Goal: Information Seeking & Learning: Find specific fact

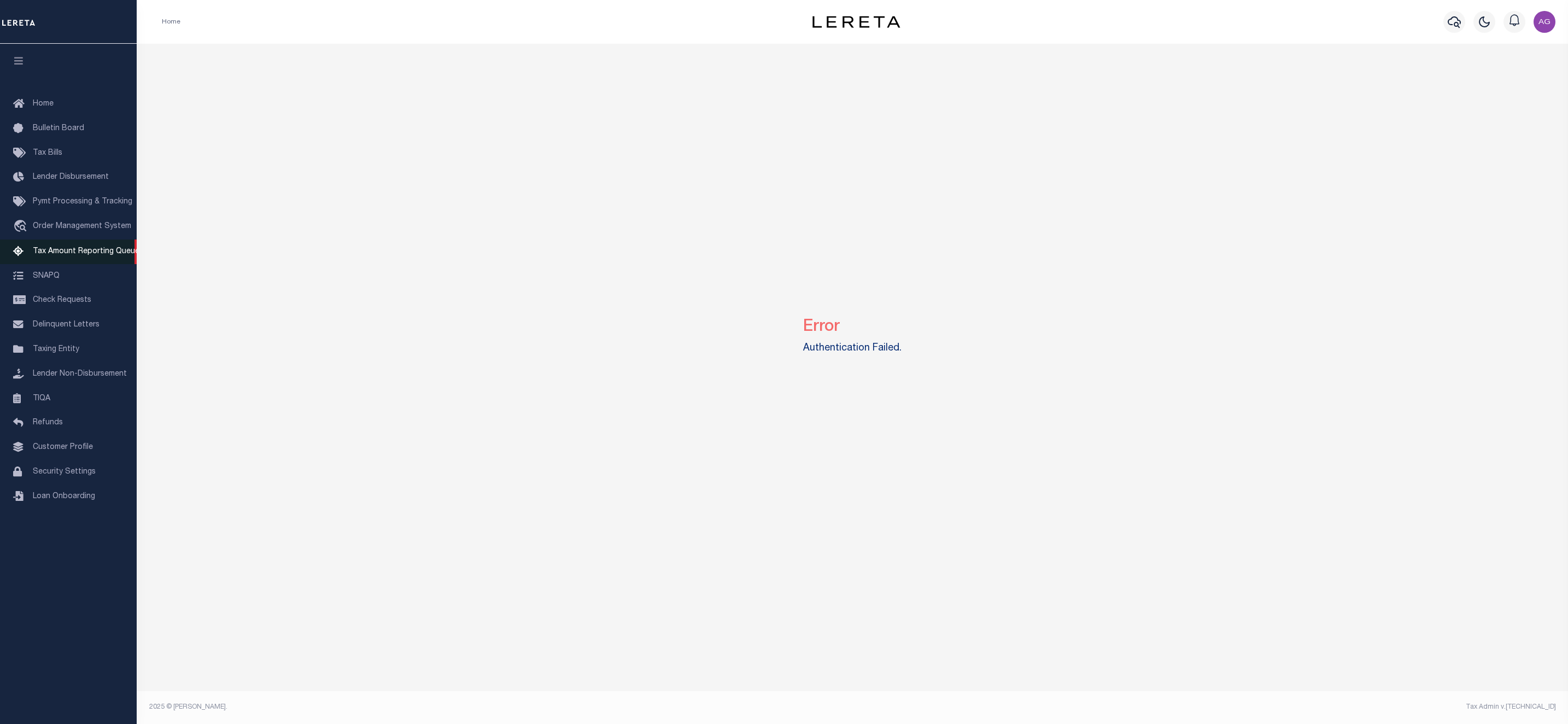
click at [93, 250] on span "Tax Amount Reporting Queue" at bounding box center [86, 251] width 106 height 8
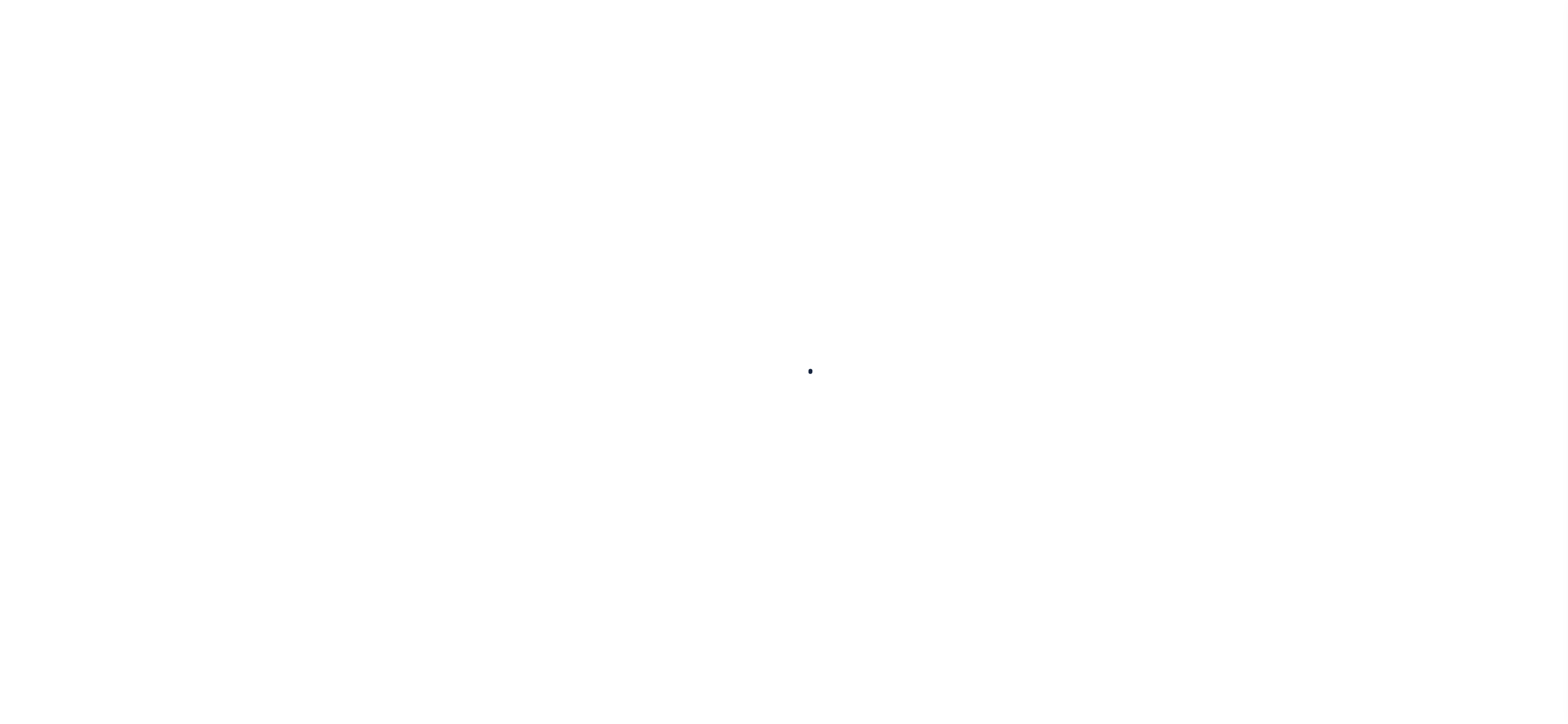
select select "100"
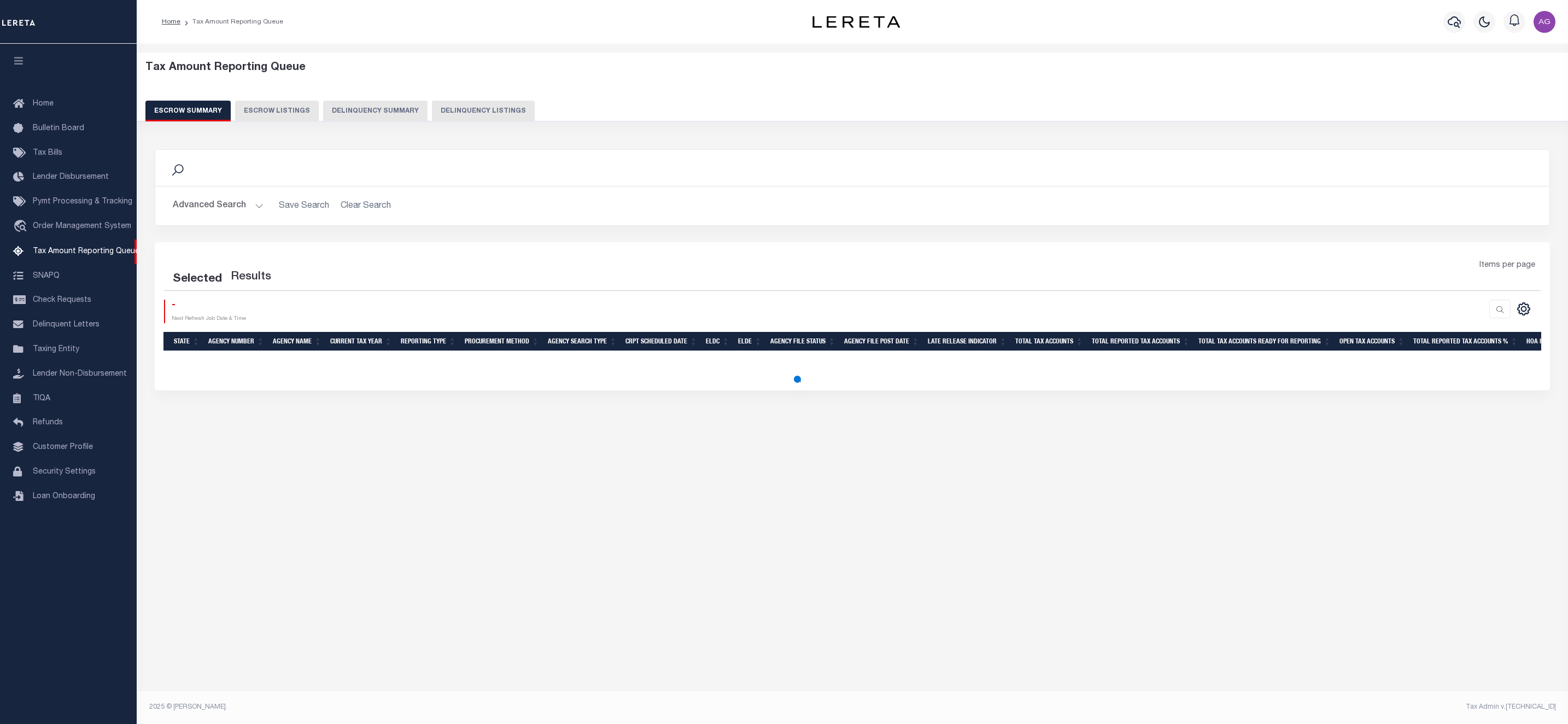
select select "100"
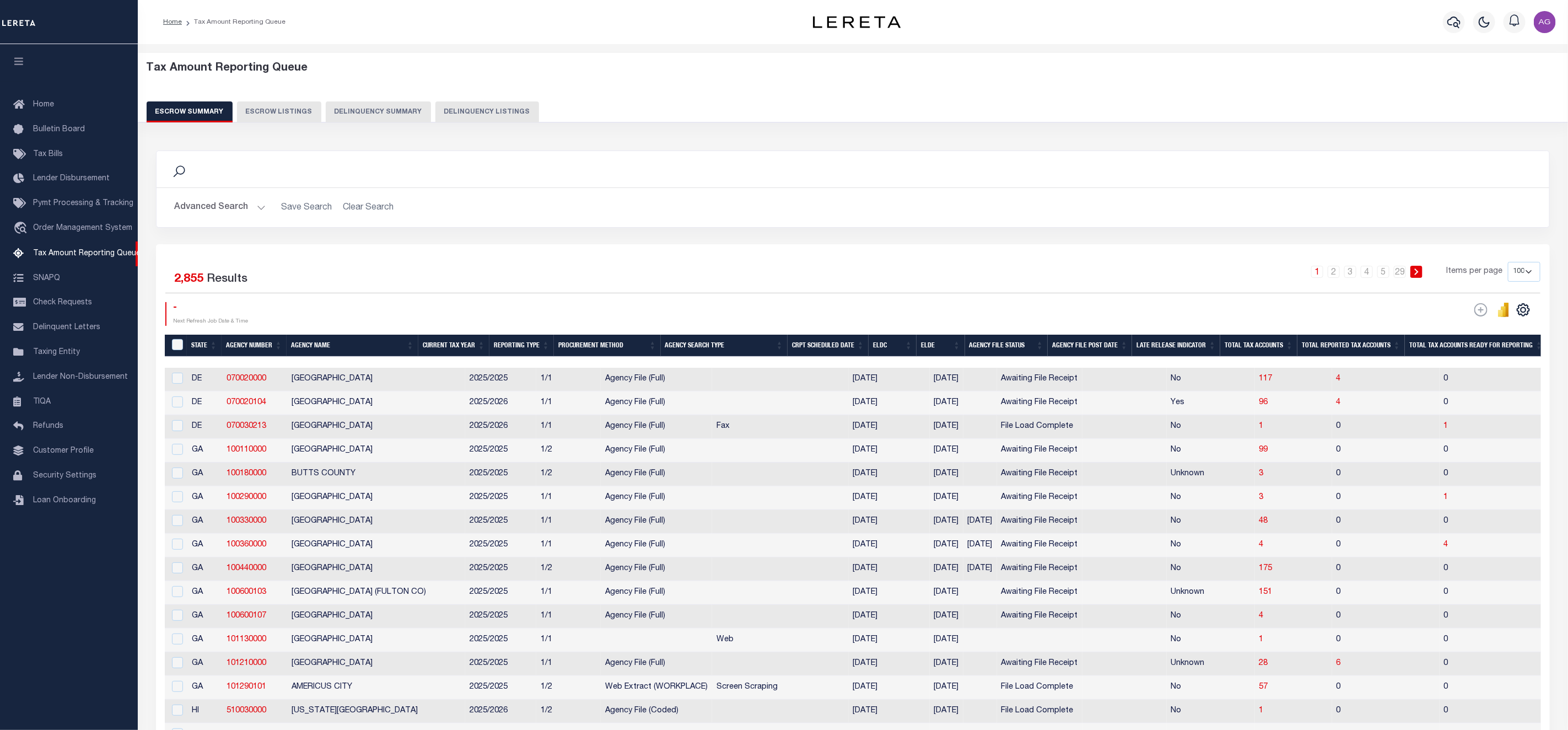
click at [384, 112] on button "Delinquency Summary" at bounding box center [378, 112] width 105 height 21
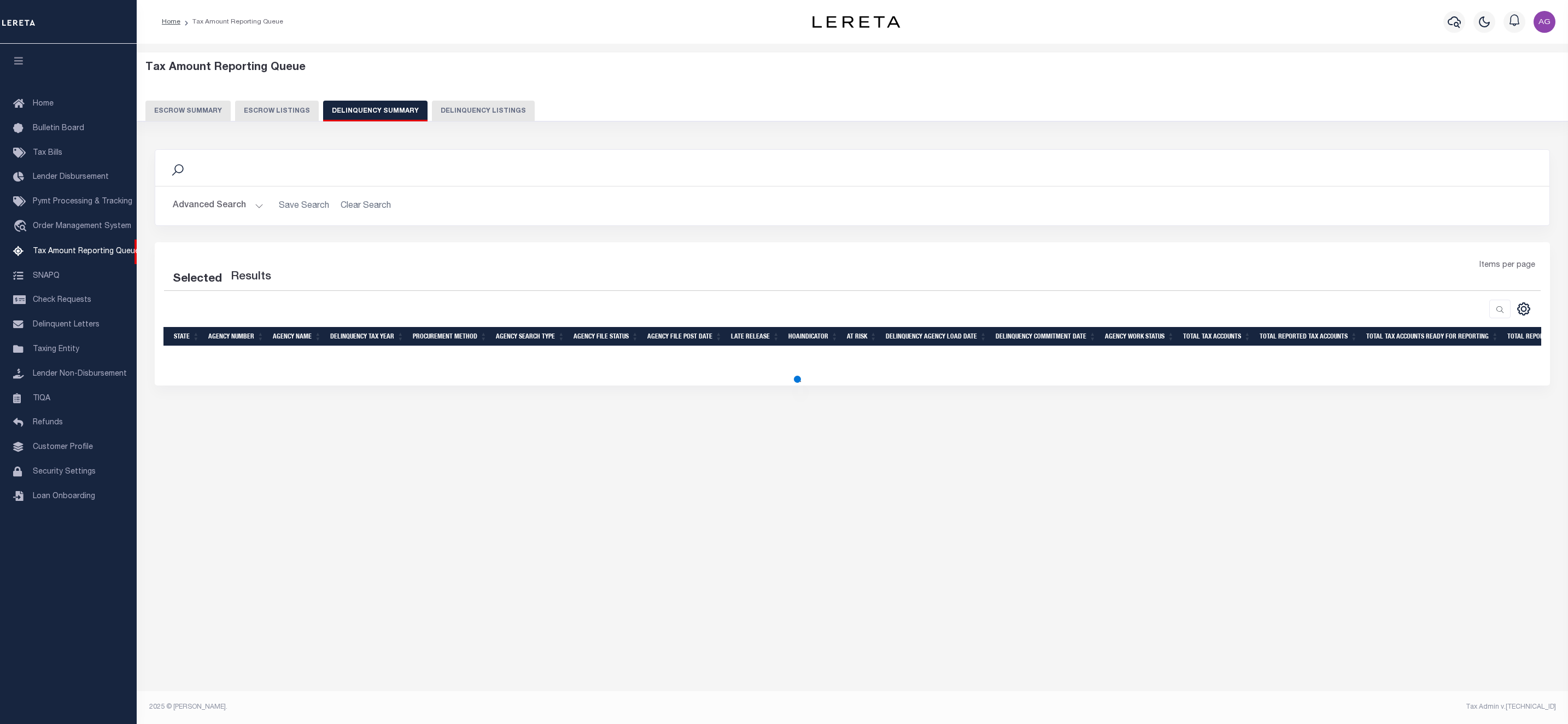
click at [222, 210] on button "Advanced Search" at bounding box center [218, 206] width 91 height 22
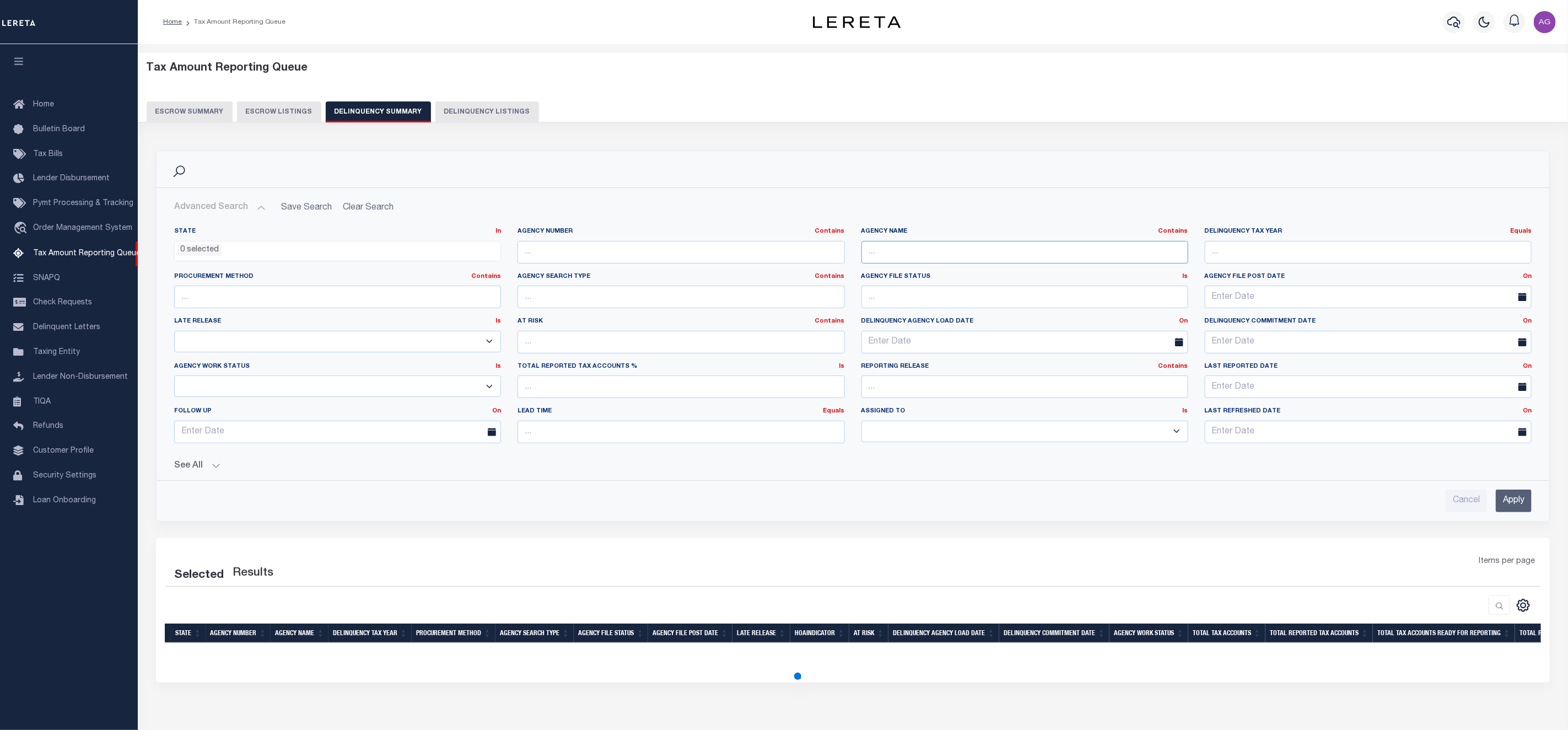
click at [888, 253] on input "text" at bounding box center [1024, 252] width 327 height 22
type input "WHITE"
click at [1518, 503] on input "Apply" at bounding box center [1513, 500] width 35 height 22
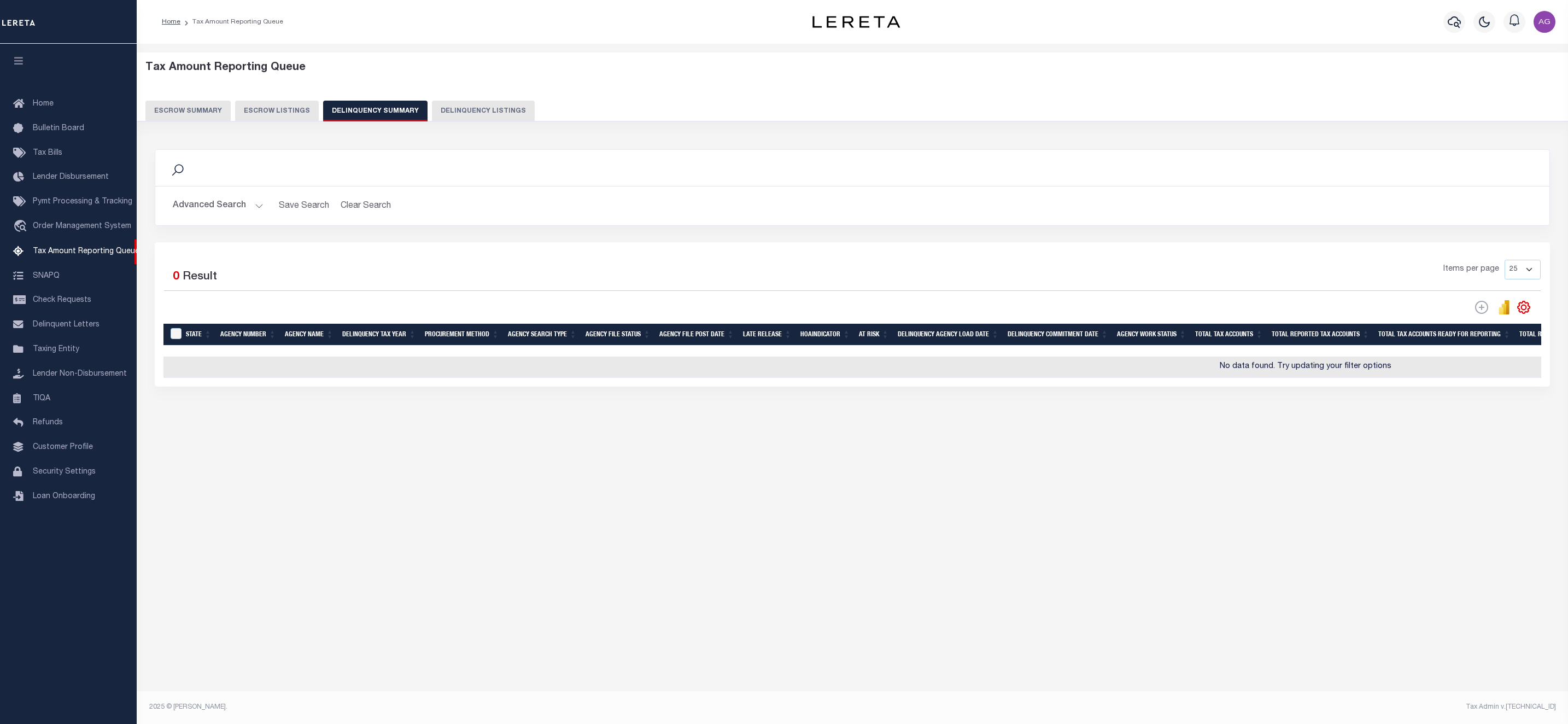
click at [215, 204] on button "Advanced Search" at bounding box center [218, 206] width 91 height 22
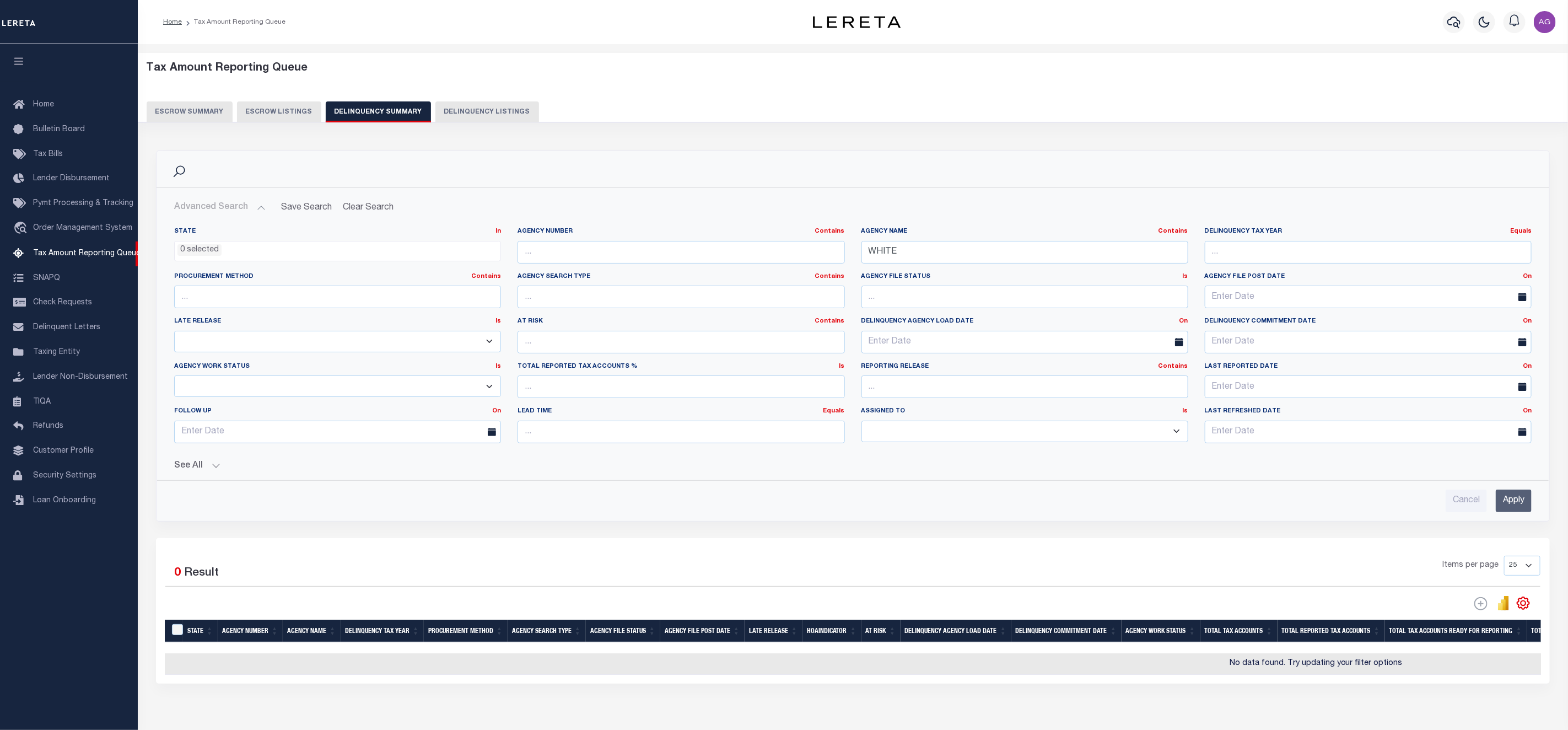
click at [193, 466] on button "See All" at bounding box center [852, 466] width 1357 height 10
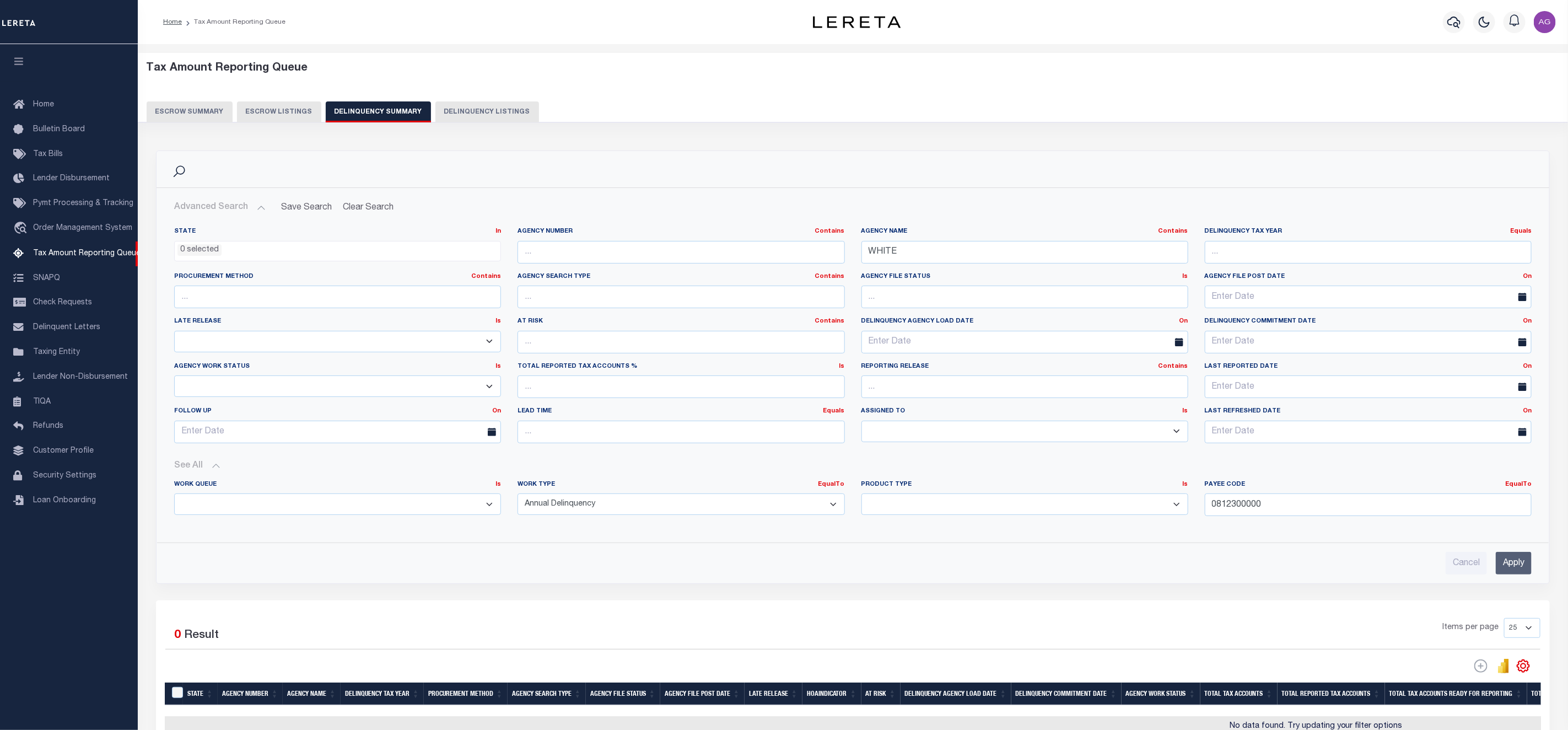
click at [611, 505] on select "Annual Delinquency Back Search Payment Status Check DTRACK" at bounding box center [681, 504] width 327 height 22
drag, startPoint x: 1292, startPoint y: 510, endPoint x: 1174, endPoint y: 504, distance: 118.2
click at [1174, 504] on div "Work Queue Is Is Contains --ALL-- Delinquent Escrow Work Type EqualTo Is Contai…" at bounding box center [852, 503] width 1374 height 45
click at [1505, 568] on input "Apply" at bounding box center [1513, 563] width 35 height 22
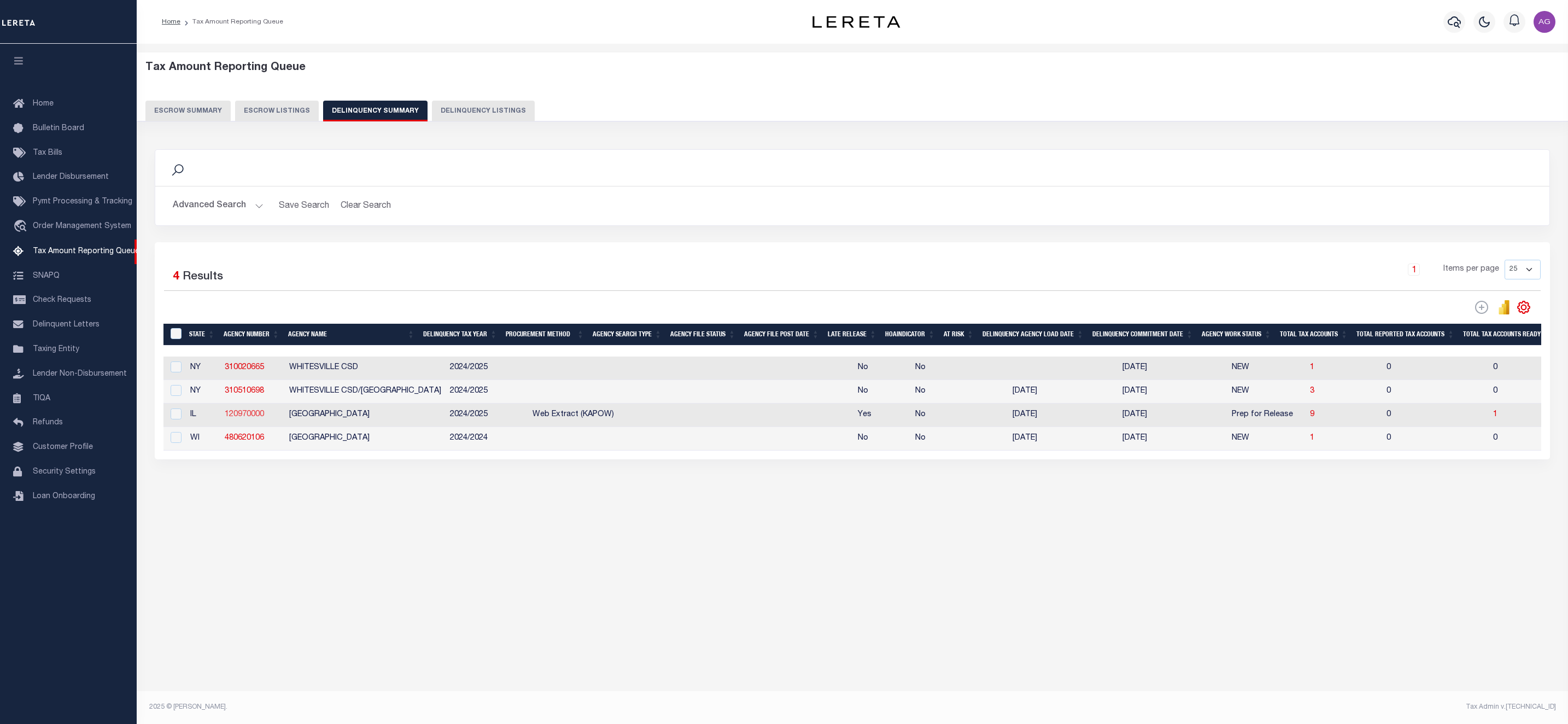
click at [241, 418] on link "120970000" at bounding box center [244, 414] width 40 height 8
checkbox input "true"
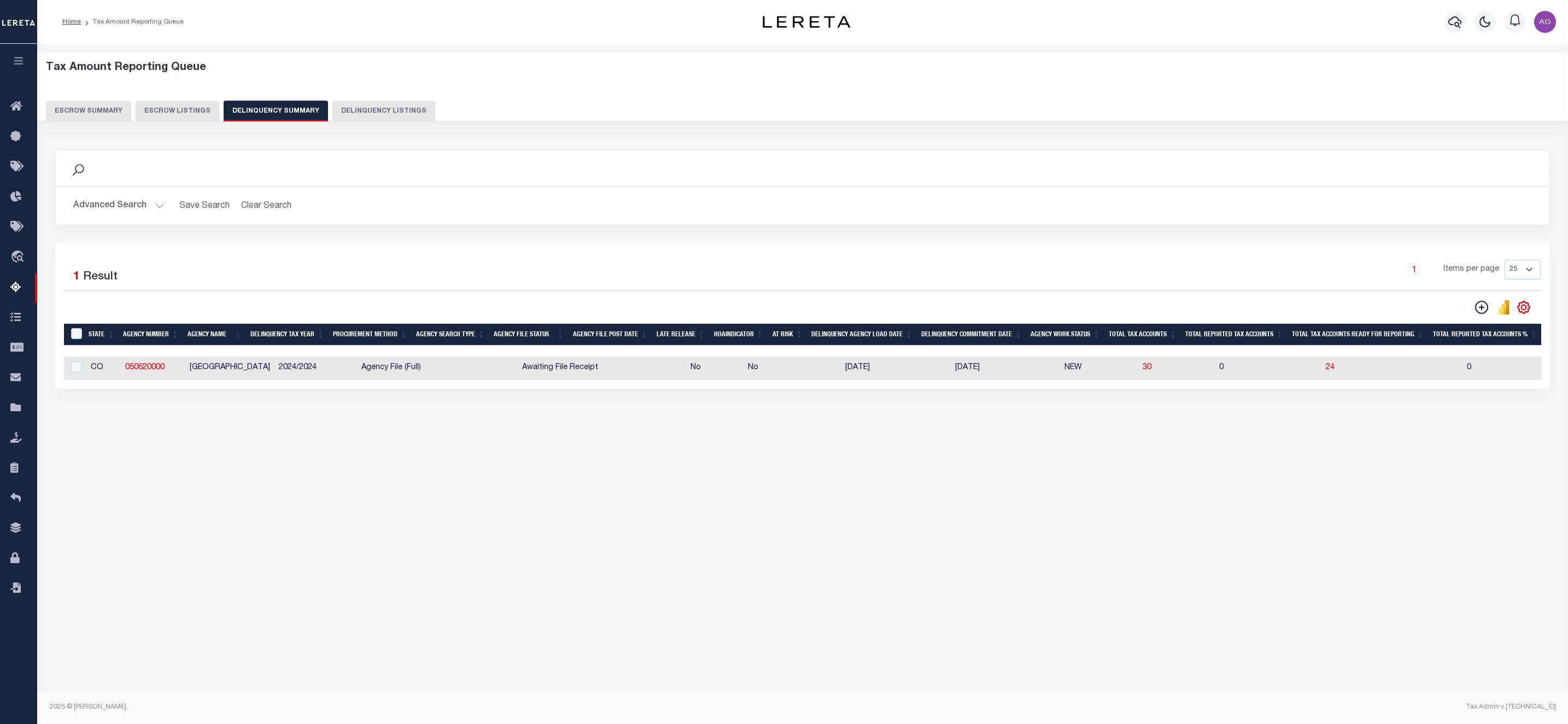
click at [125, 199] on button "Advanced Search" at bounding box center [119, 206] width 91 height 22
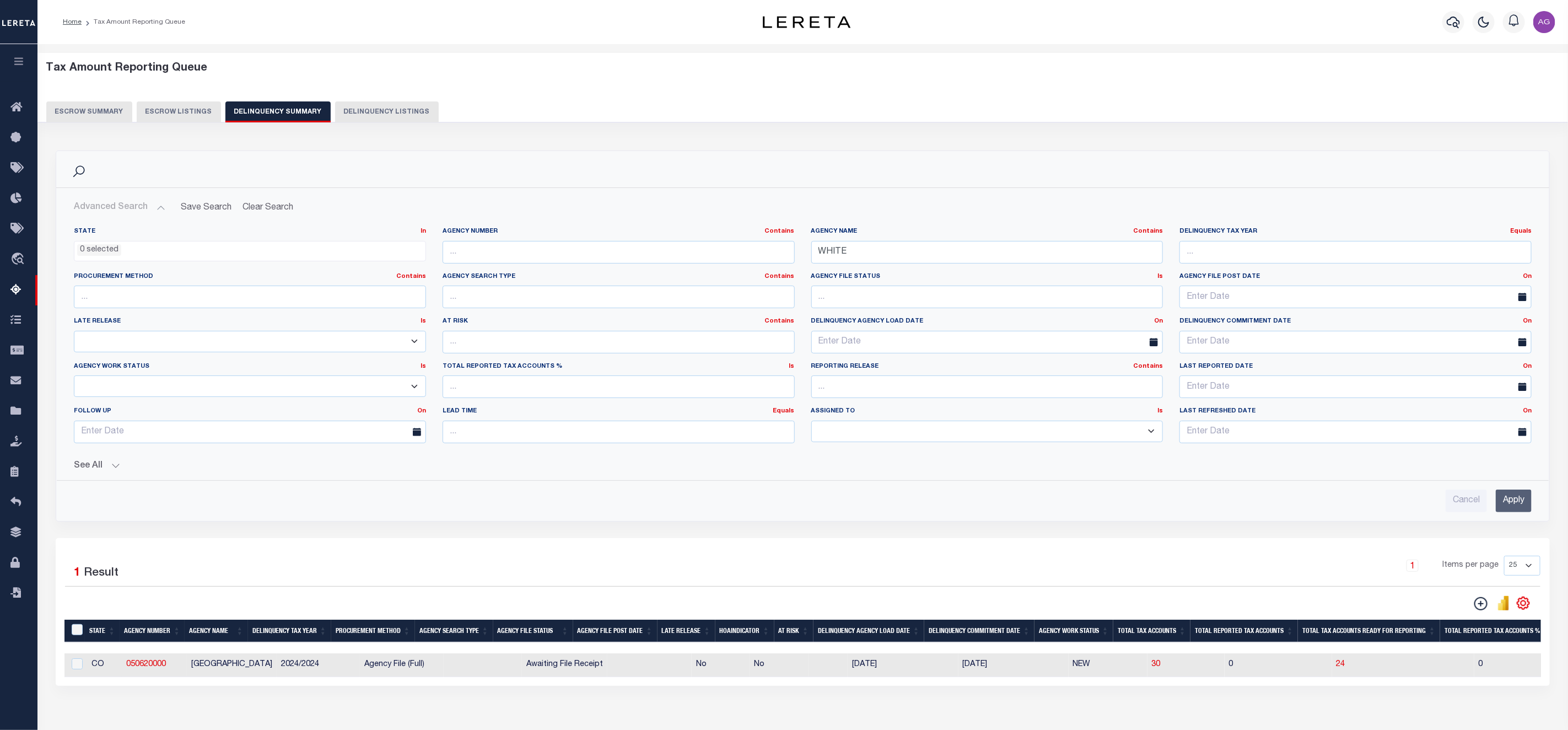
click at [103, 466] on button "See All" at bounding box center [802, 466] width 1458 height 10
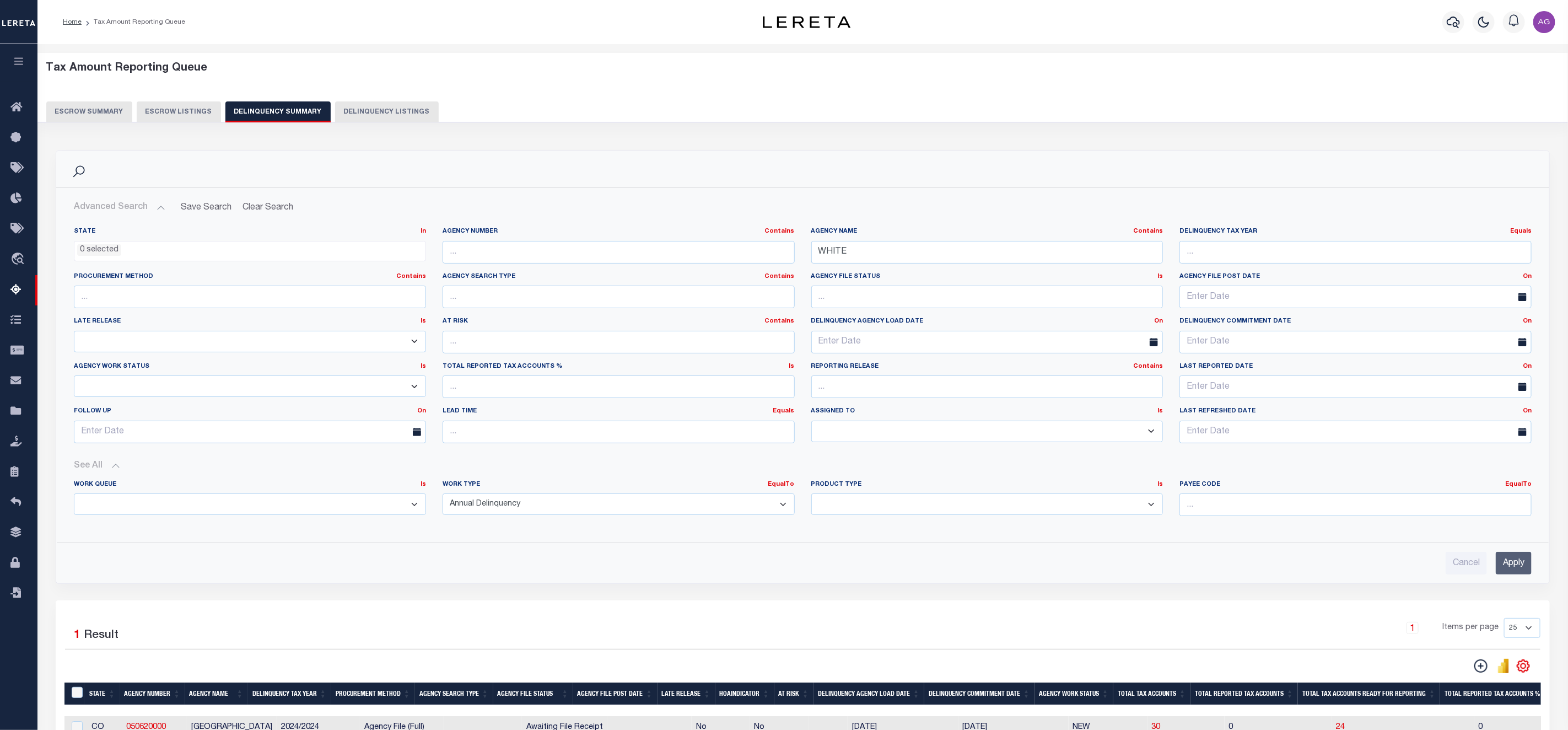
click at [1512, 555] on input "Apply" at bounding box center [1513, 563] width 35 height 22
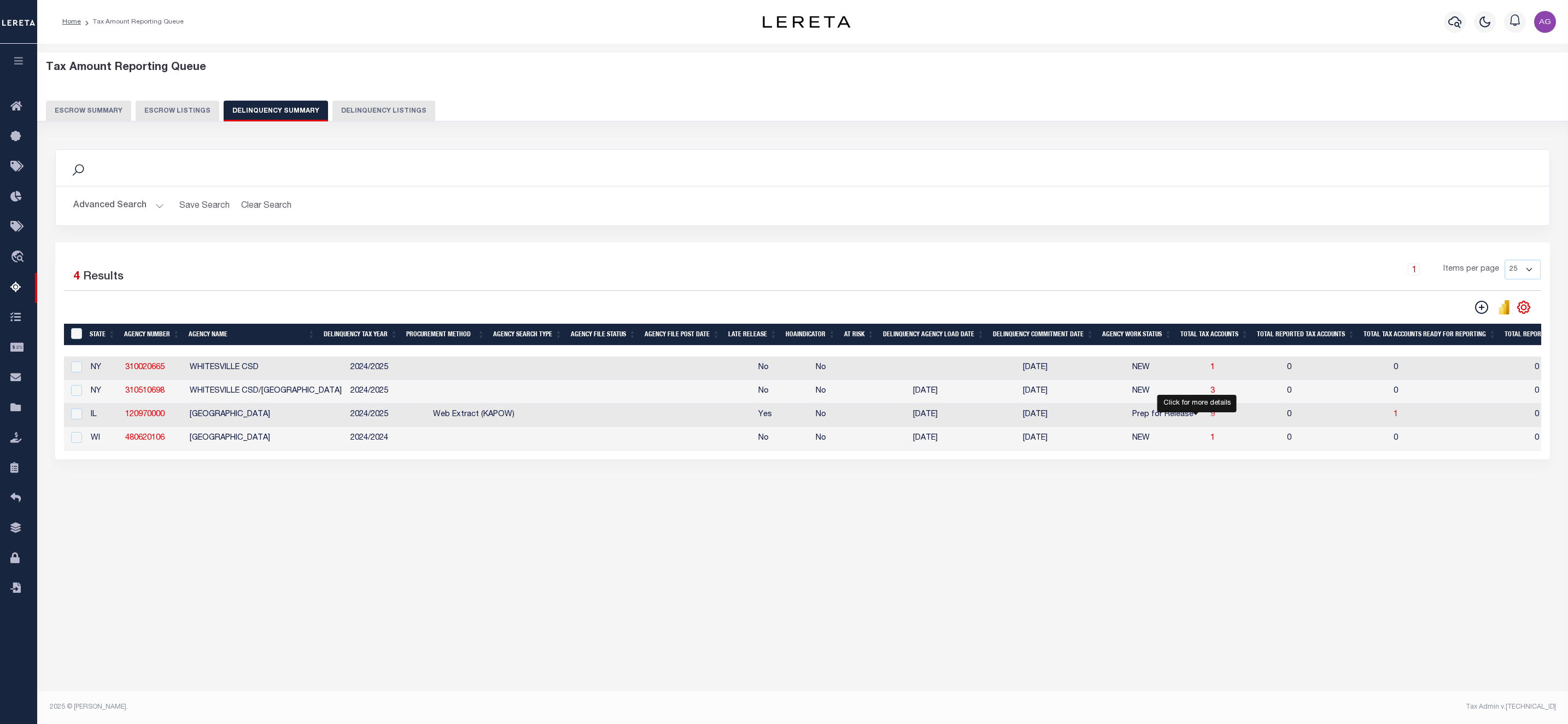
click at [1210, 418] on span "9" at bounding box center [1212, 414] width 4 height 8
select select "100"
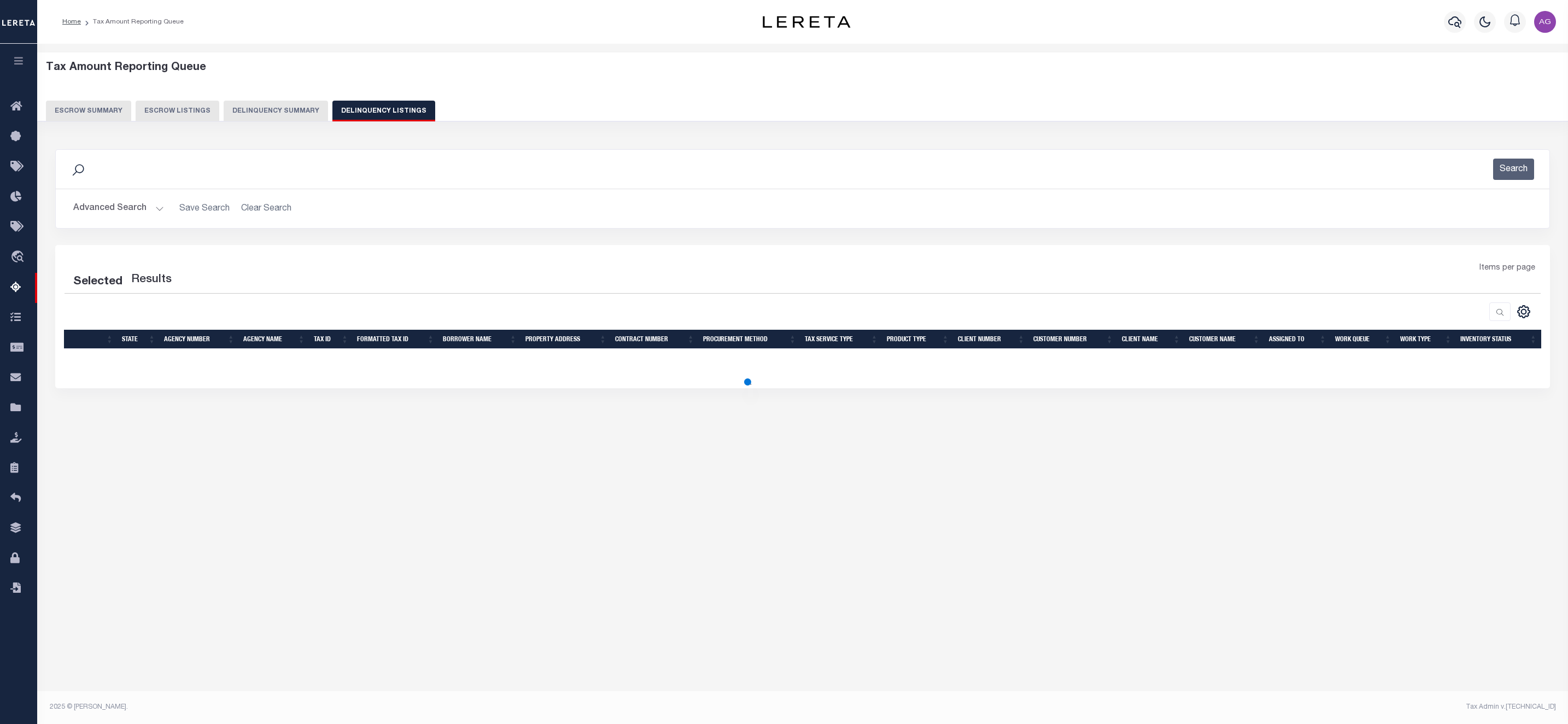
select select "100"
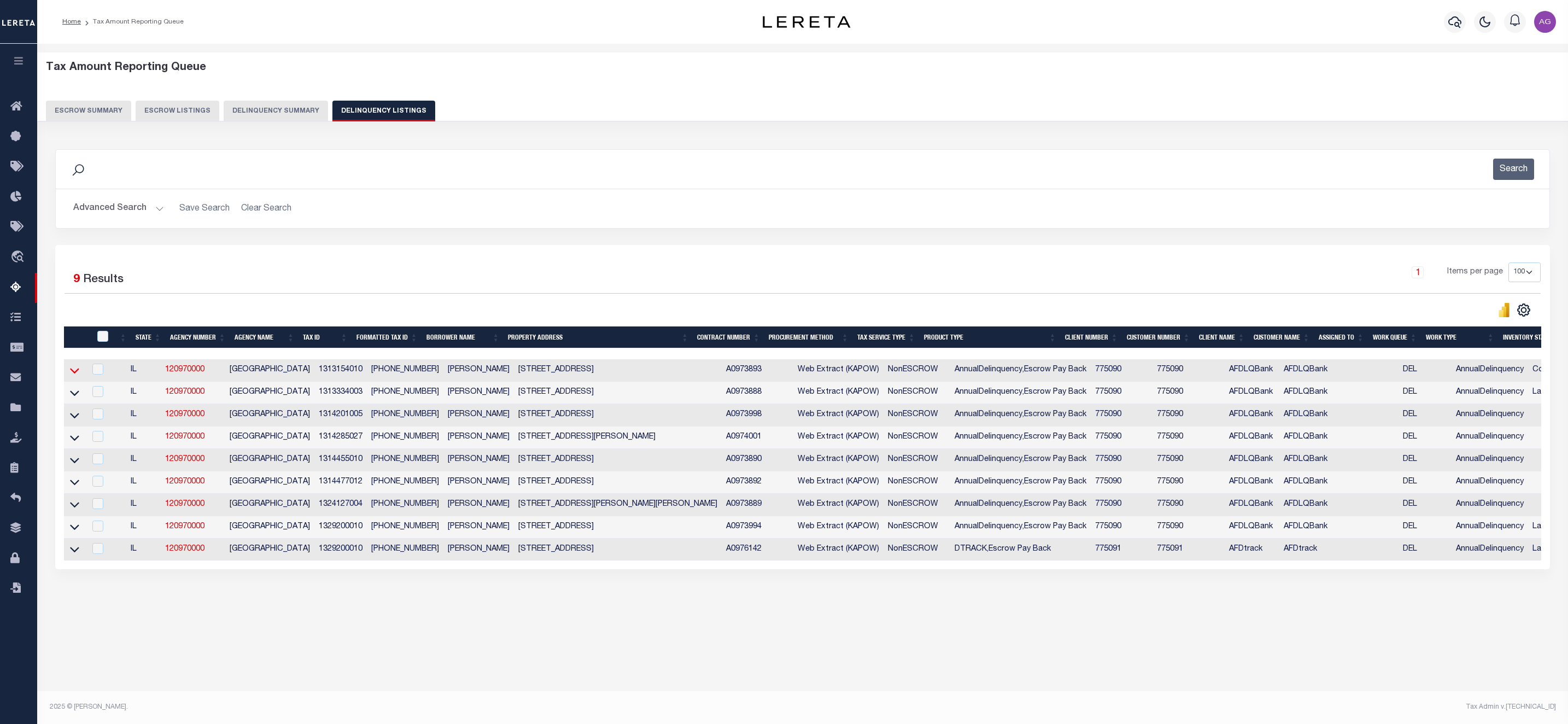
click at [75, 374] on icon at bounding box center [74, 371] width 9 height 11
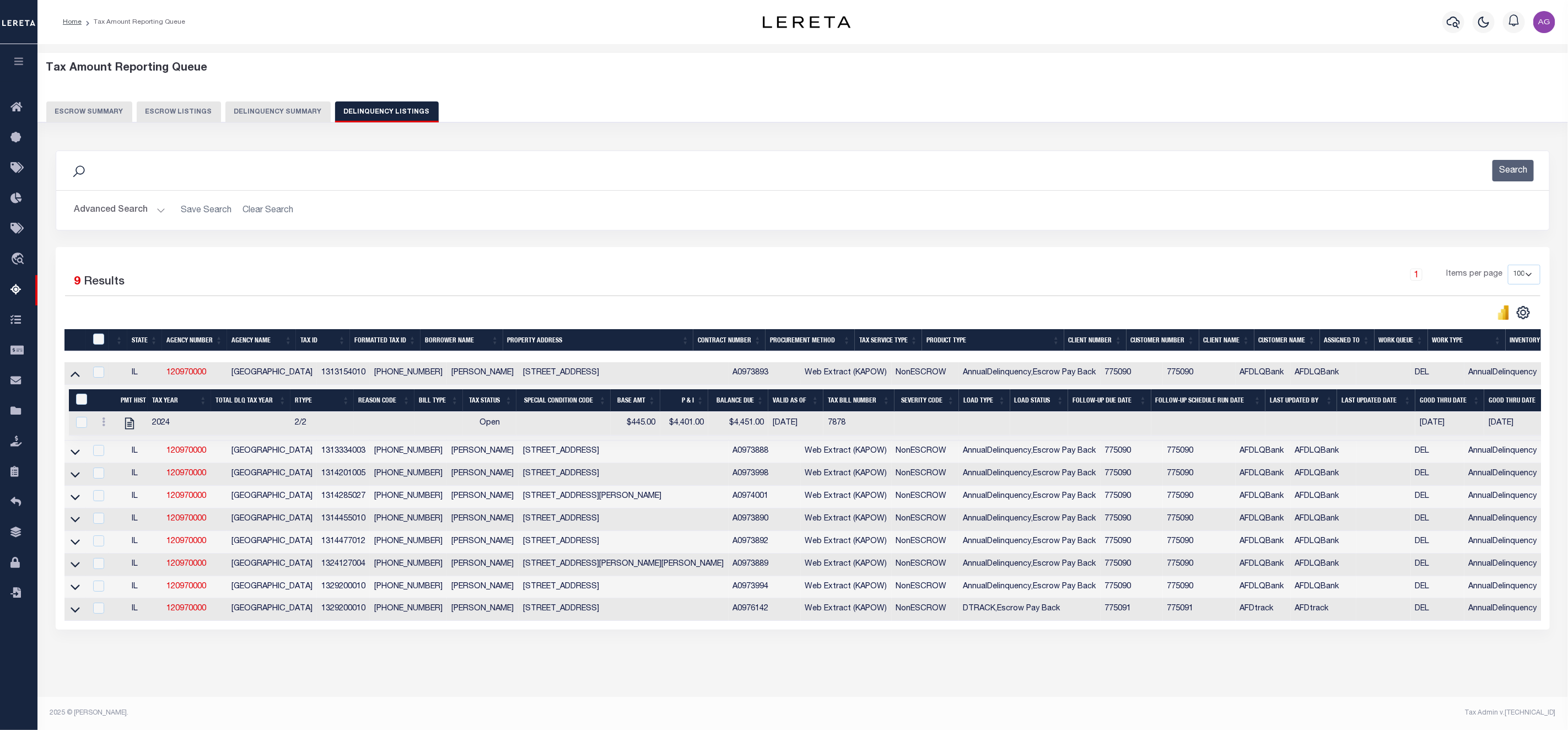
click at [76, 377] on icon at bounding box center [75, 374] width 9 height 12
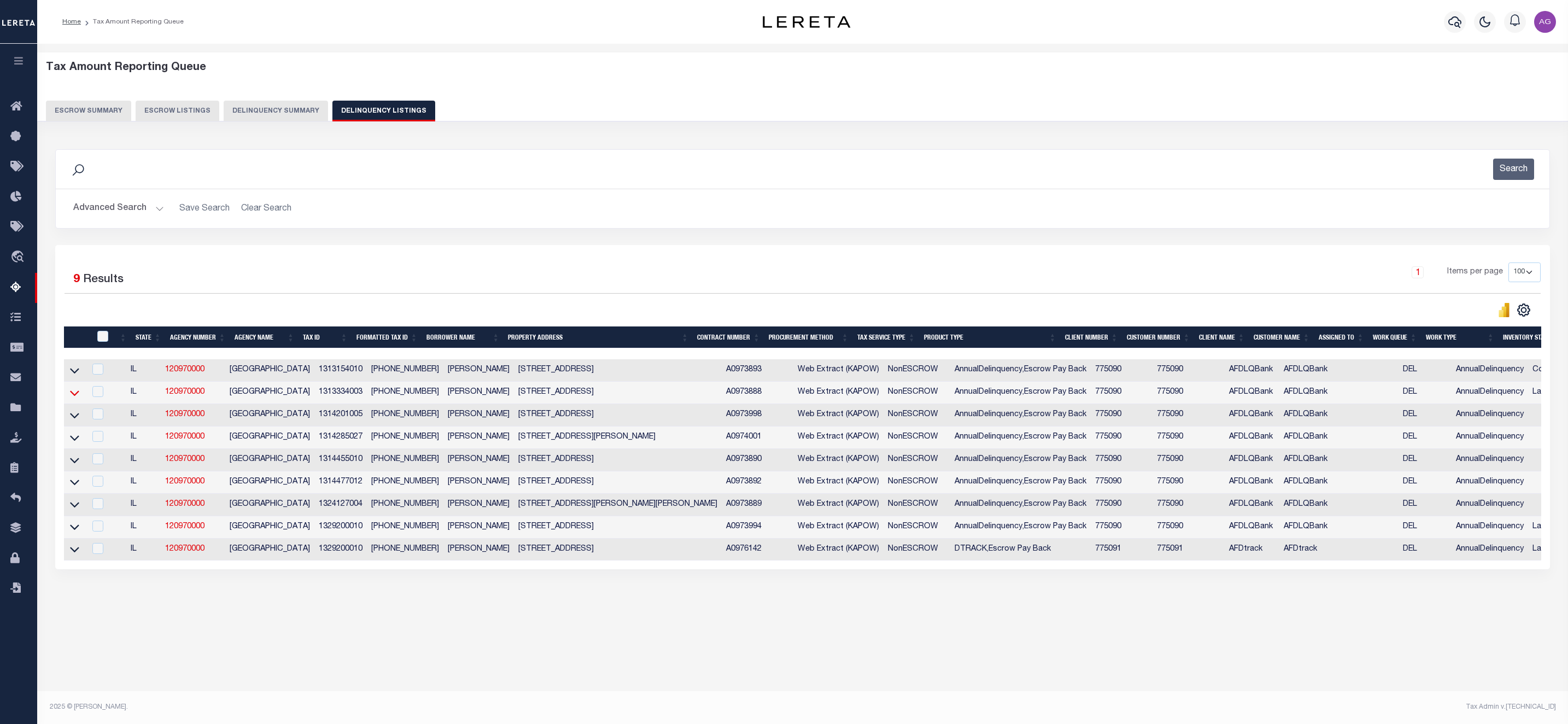
click at [73, 399] on icon at bounding box center [74, 393] width 9 height 11
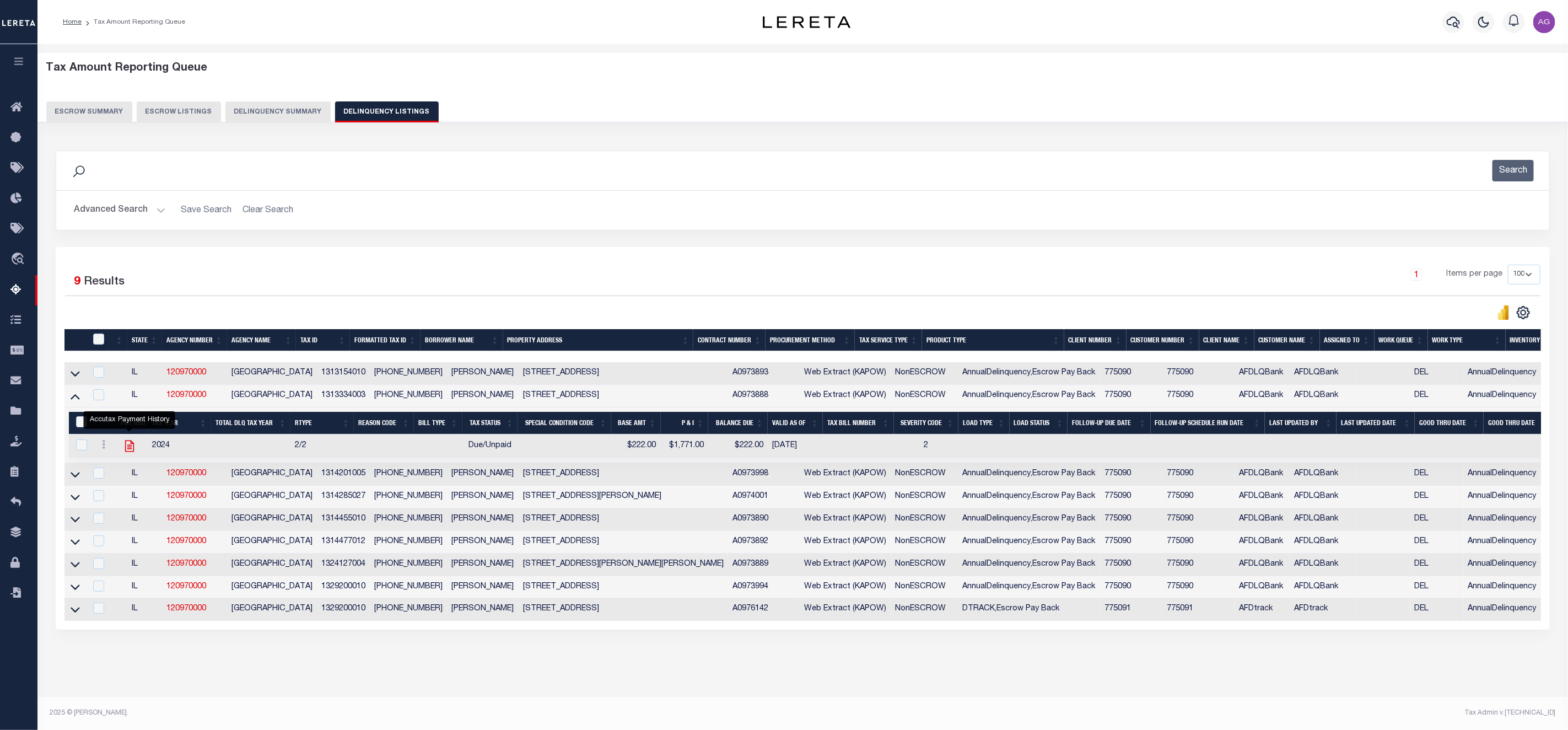
drag, startPoint x: 128, startPoint y: 445, endPoint x: 130, endPoint y: 453, distance: 8.2
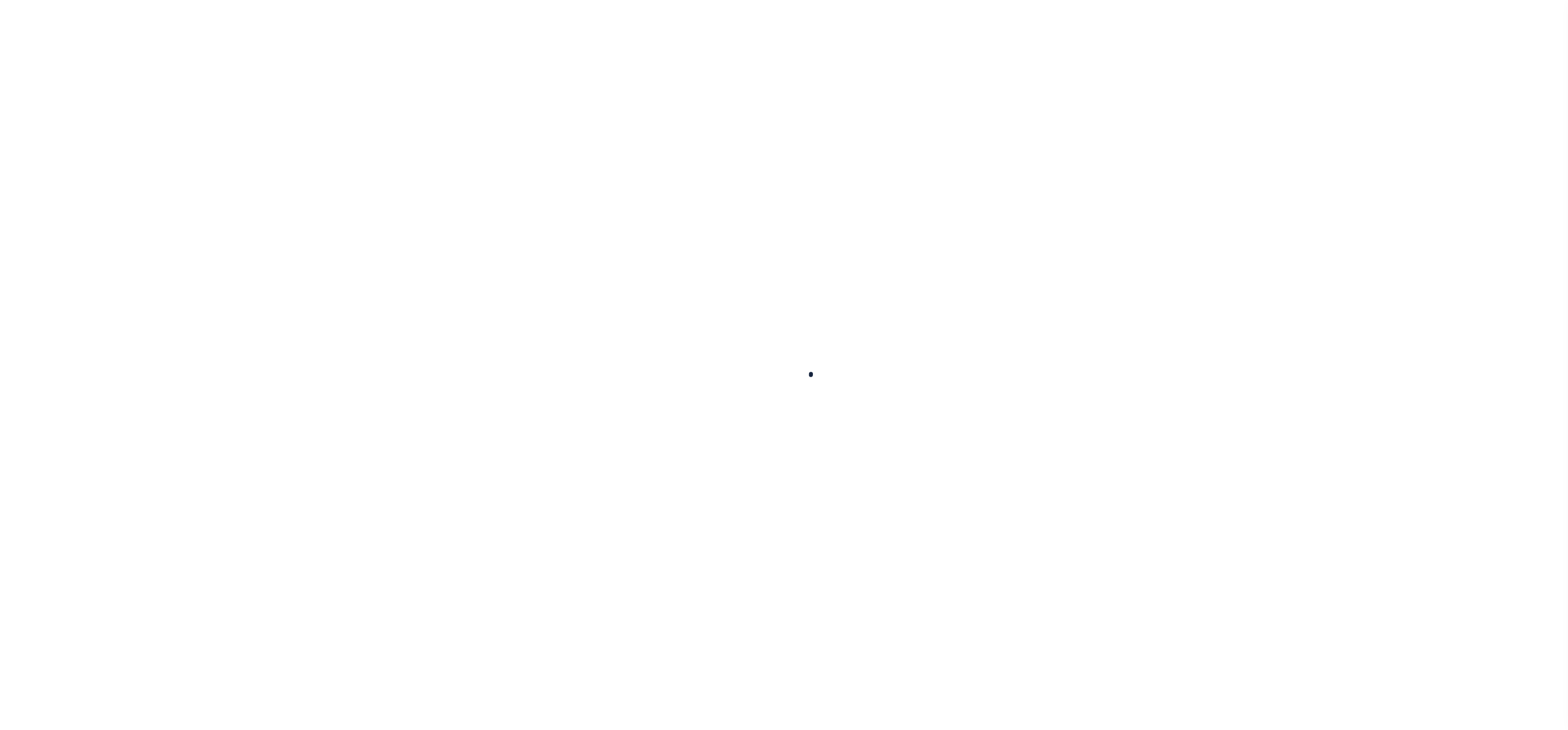
select select
checkbox input "false"
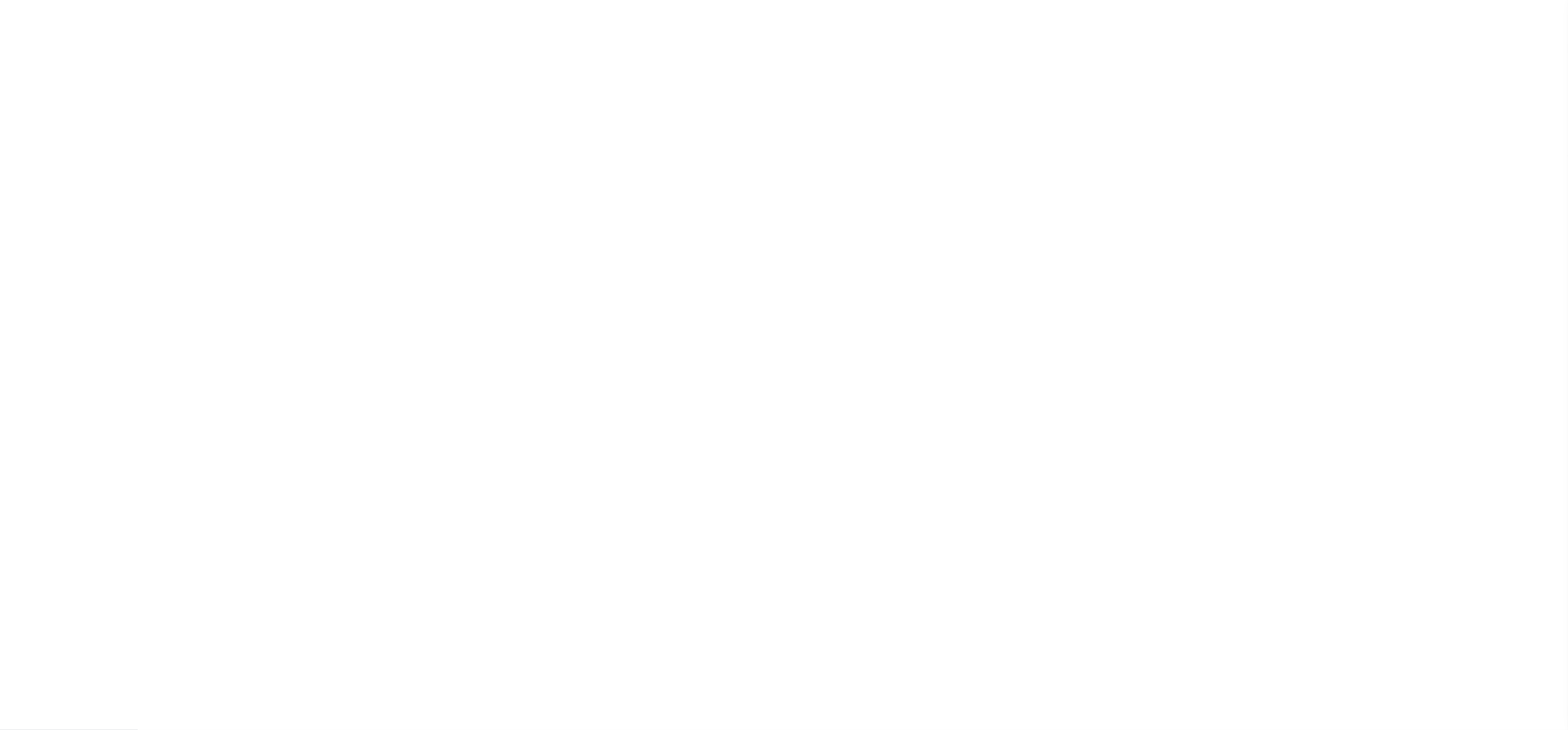
checkbox input "false"
type input "1719300000"
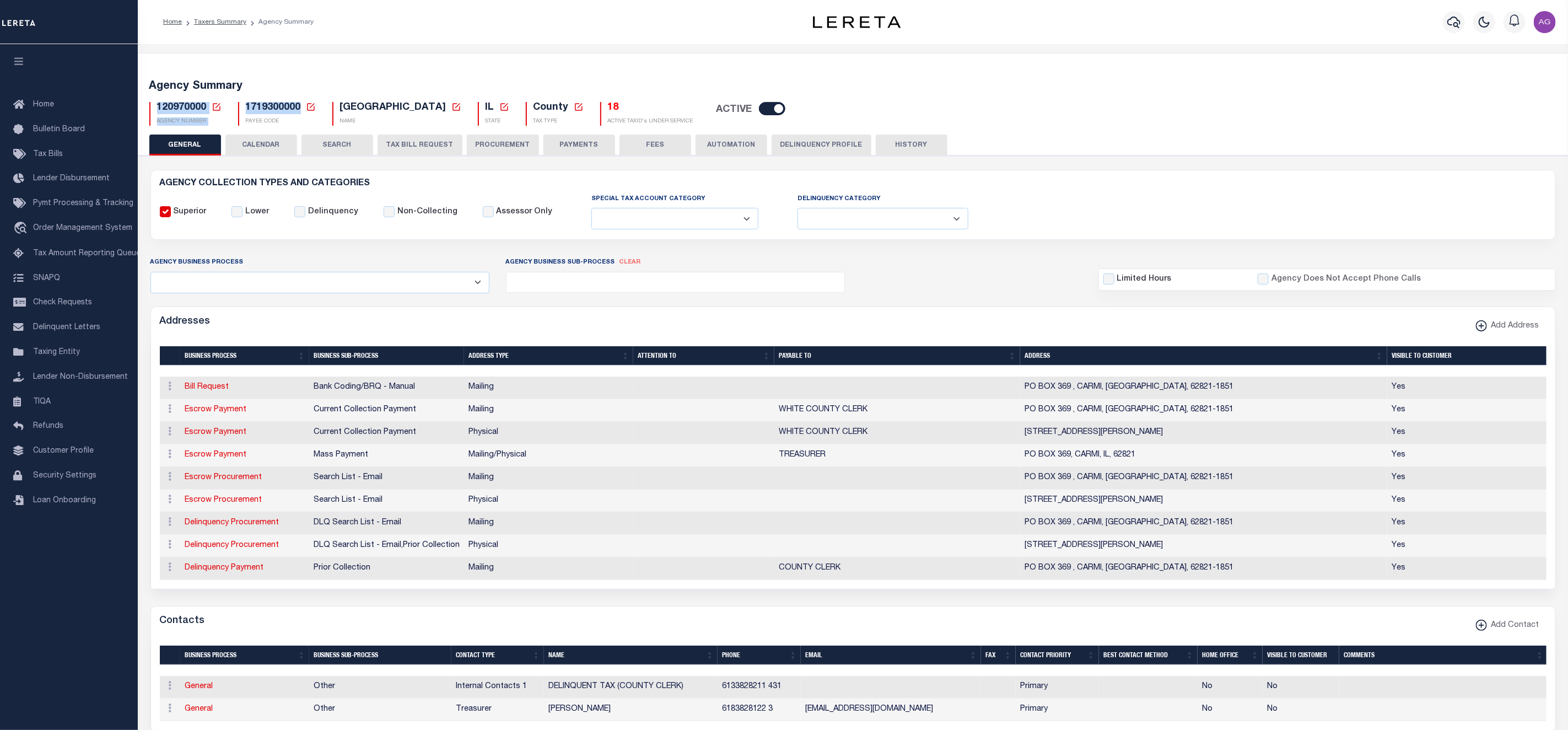
drag, startPoint x: 158, startPoint y: 107, endPoint x: 301, endPoint y: 109, distance: 143.0
click at [301, 109] on div "120970000 Agency Number Edit Cancel Ok" at bounding box center [853, 109] width 1424 height 33
copy div "120970000 Agency Number Edit Cancel Ok New Agency Number Cancel Ok AGENCY NUMBE…"
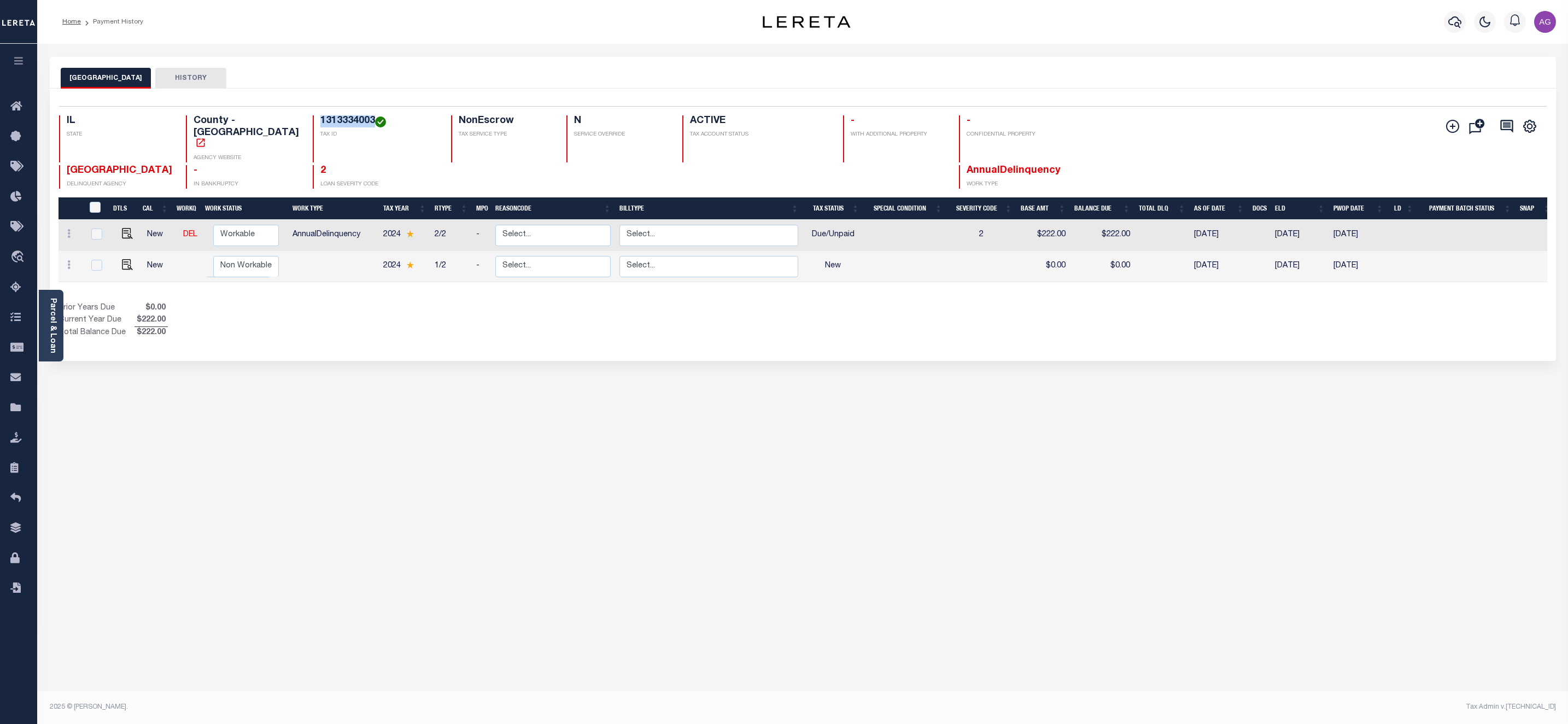
drag, startPoint x: 292, startPoint y: 120, endPoint x: 348, endPoint y: 120, distance: 56.0
click at [348, 120] on div "1313334003 TAX ID" at bounding box center [375, 139] width 125 height 47
copy h4 "1313334003"
drag, startPoint x: 326, startPoint y: 131, endPoint x: 321, endPoint y: 123, distance: 9.4
drag, startPoint x: 321, startPoint y: 123, endPoint x: 307, endPoint y: 121, distance: 14.1
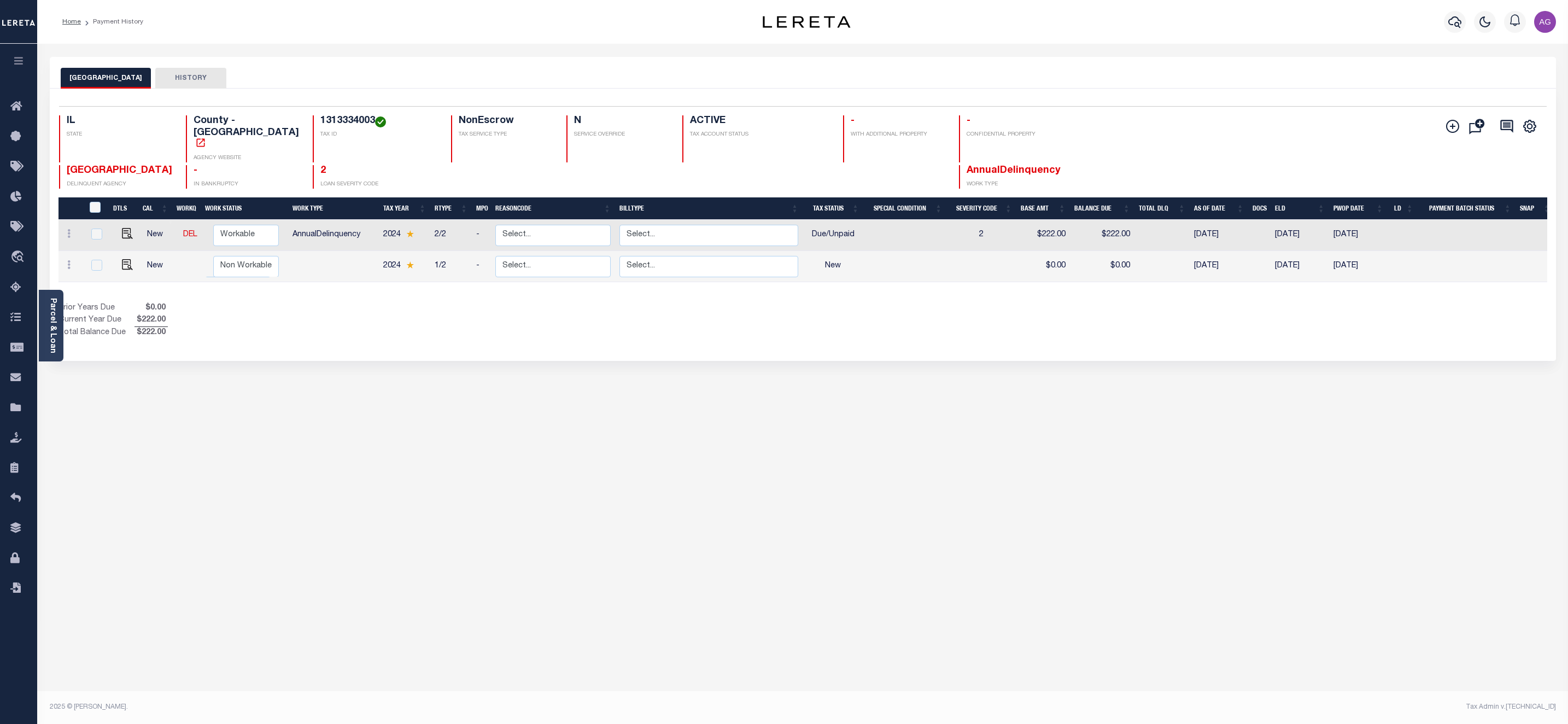
click at [320, 121] on h4 "1313334003" at bounding box center [379, 121] width 118 height 12
copy h4 "1313334003"
